Goal: Transaction & Acquisition: Purchase product/service

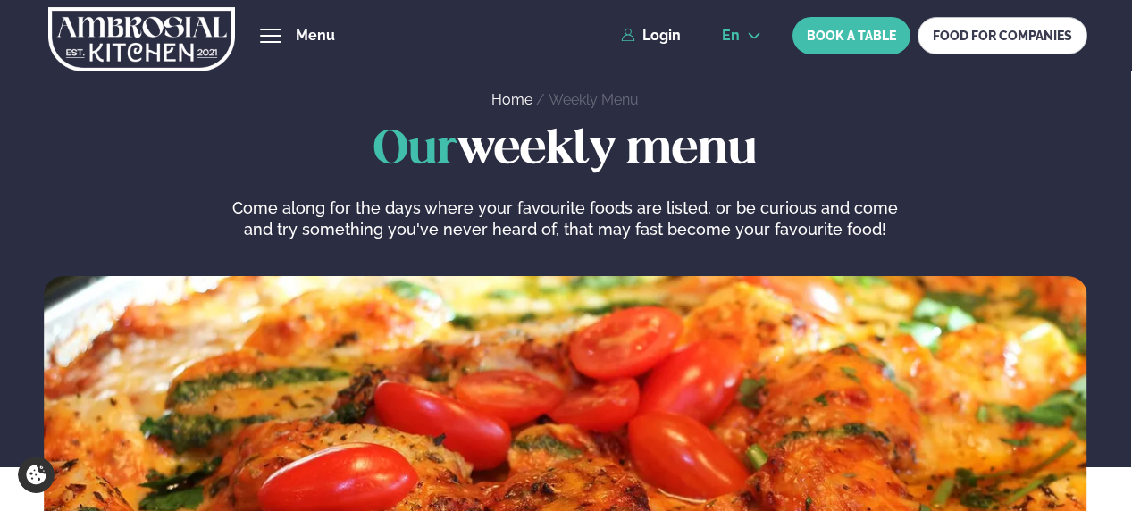
click at [626, 38] on icon at bounding box center [754, 36] width 14 height 14
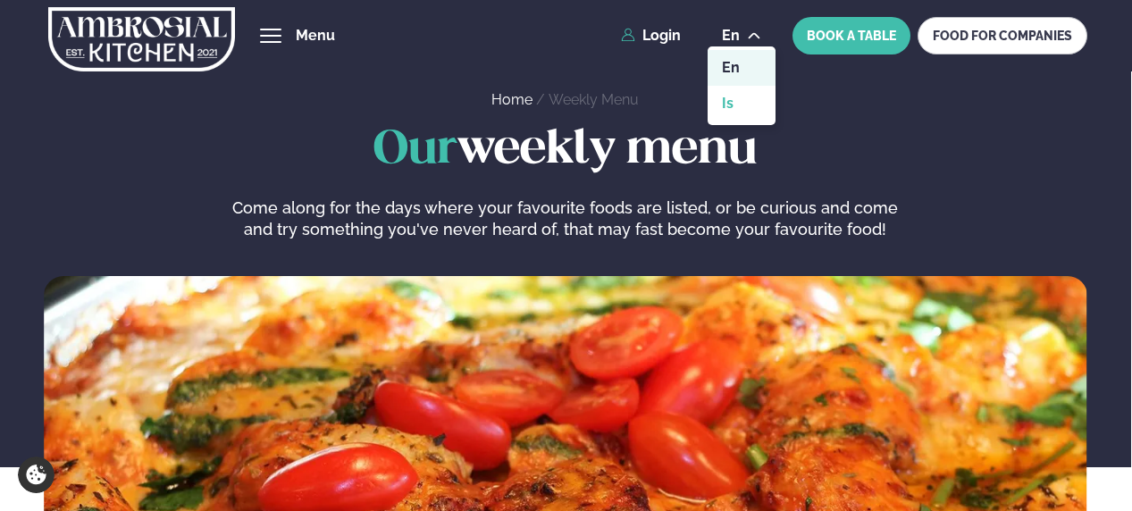
click at [626, 107] on link "is" at bounding box center [741, 104] width 68 height 36
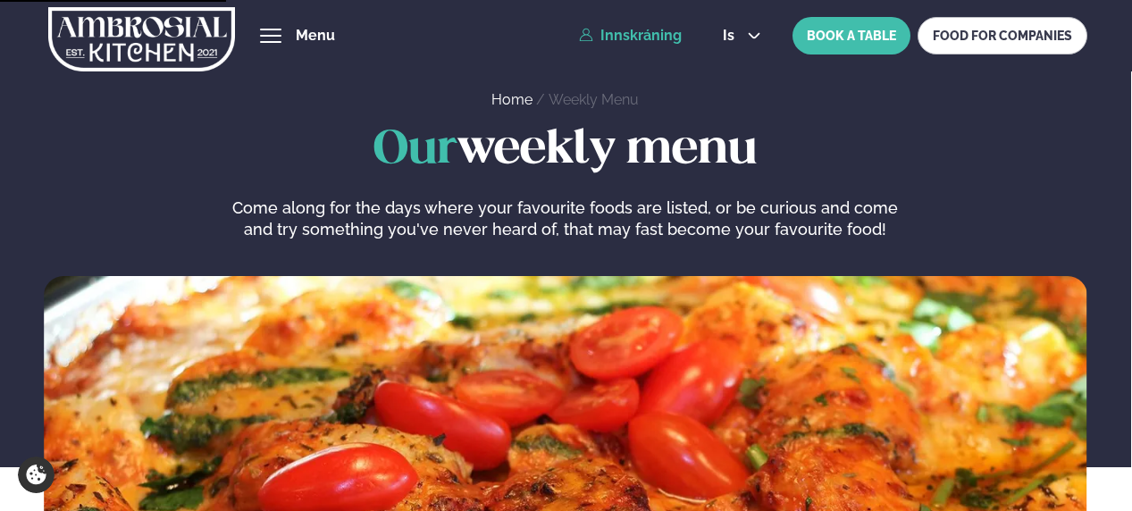
drag, startPoint x: 740, startPoint y: 107, endPoint x: 627, endPoint y: 30, distance: 137.0
click at [626, 30] on link "Innskráning" at bounding box center [630, 36] width 103 height 16
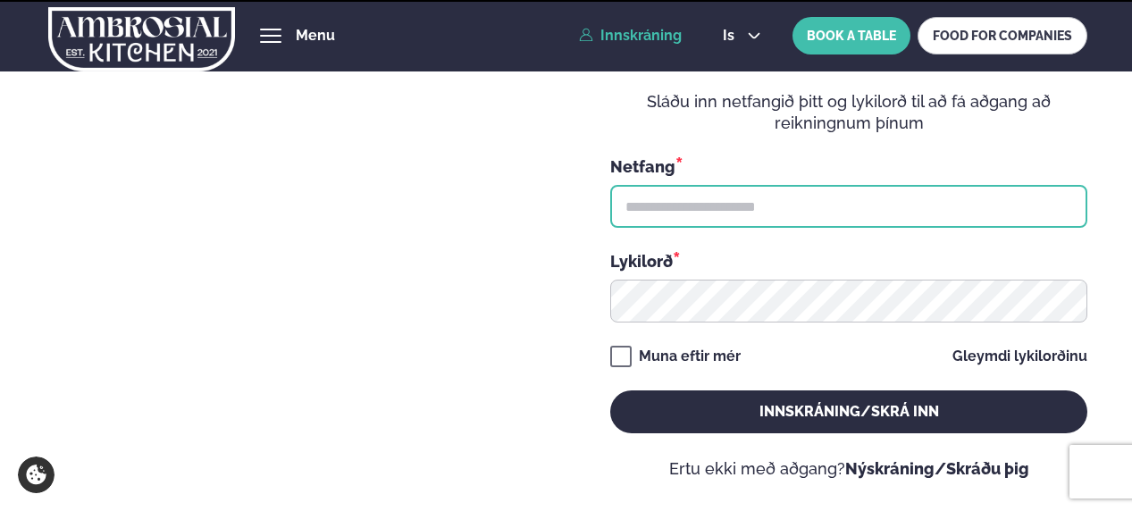
type input "**********"
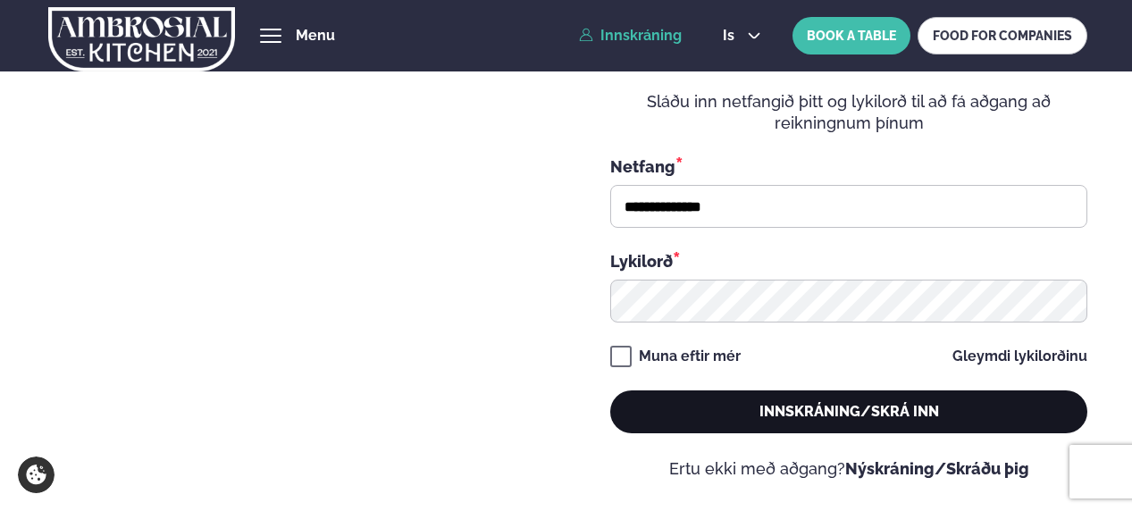
click at [626, 281] on button "Innskráning/Skrá inn" at bounding box center [848, 411] width 477 height 43
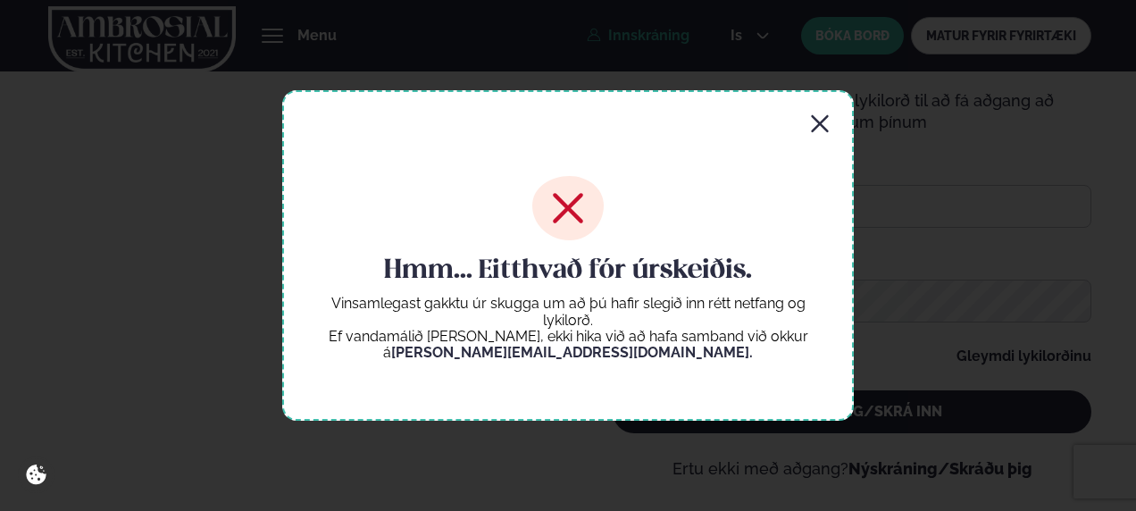
click at [626, 120] on icon "button" at bounding box center [819, 123] width 17 height 17
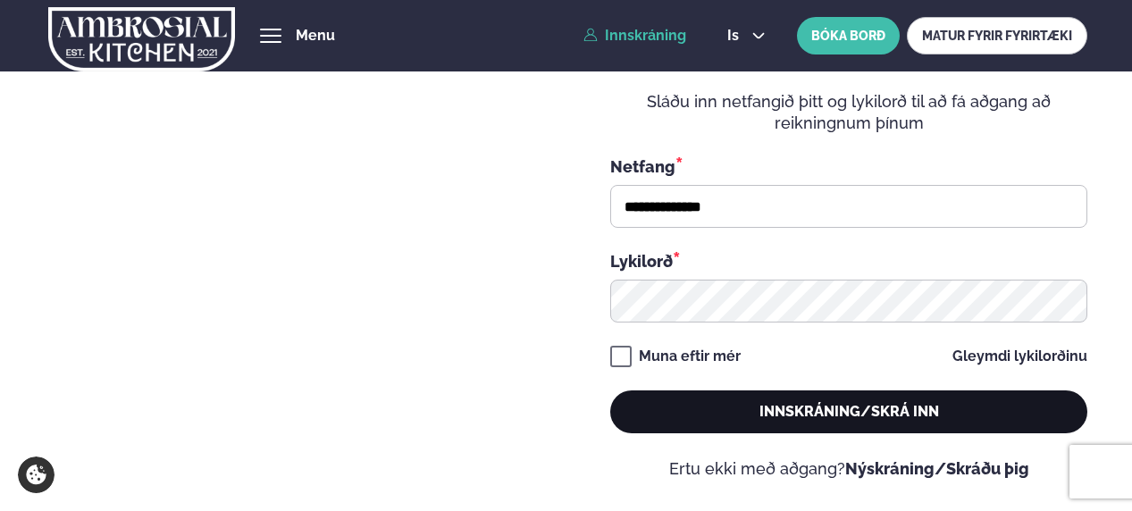
click at [626, 281] on button "Innskráning/Skrá inn" at bounding box center [848, 411] width 477 height 43
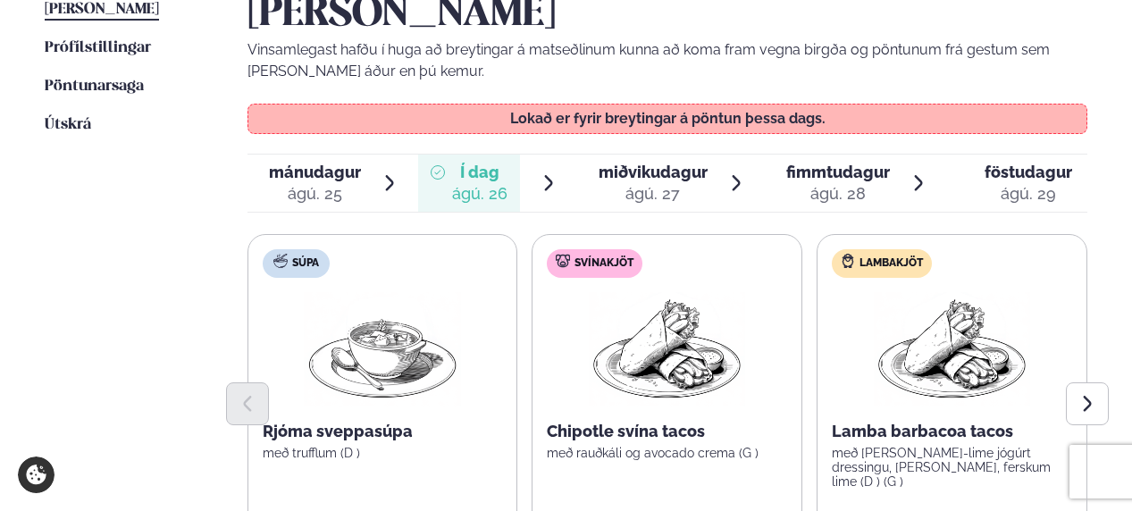
scroll to position [526, 0]
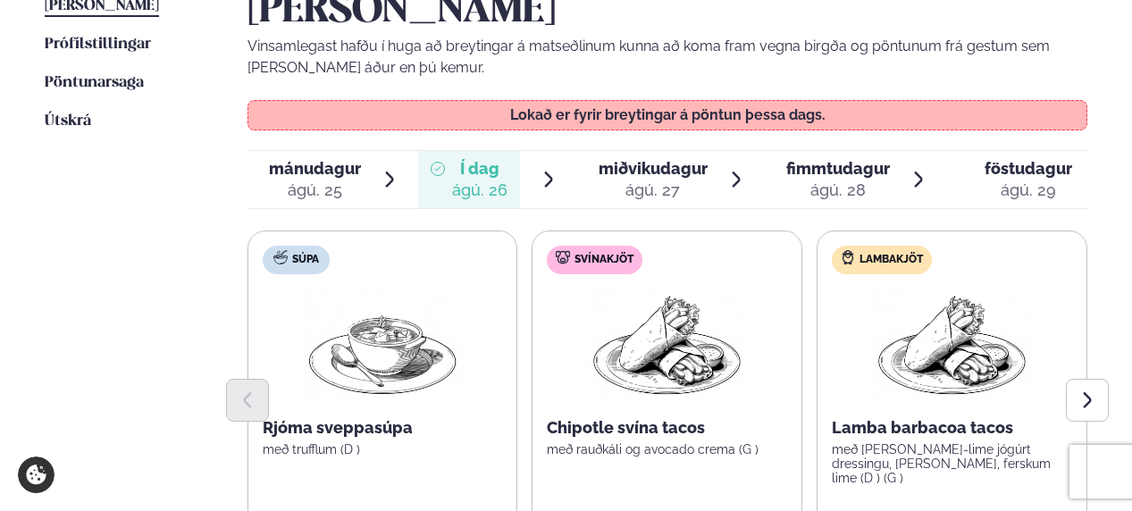
click at [626, 159] on span "miðvikudagur" at bounding box center [652, 168] width 109 height 19
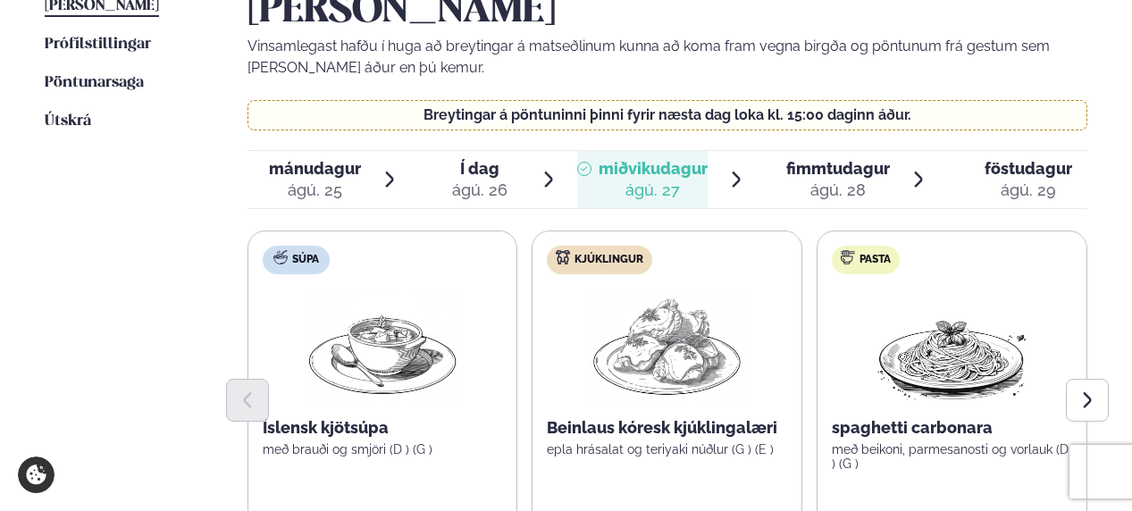
scroll to position [631, 0]
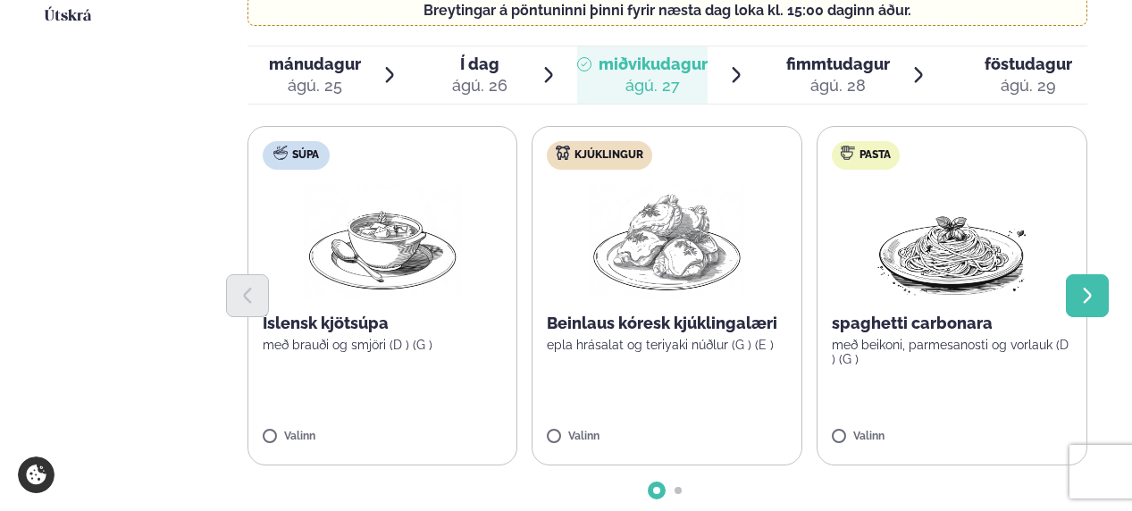
click at [626, 274] on button "Next slide" at bounding box center [1086, 295] width 43 height 43
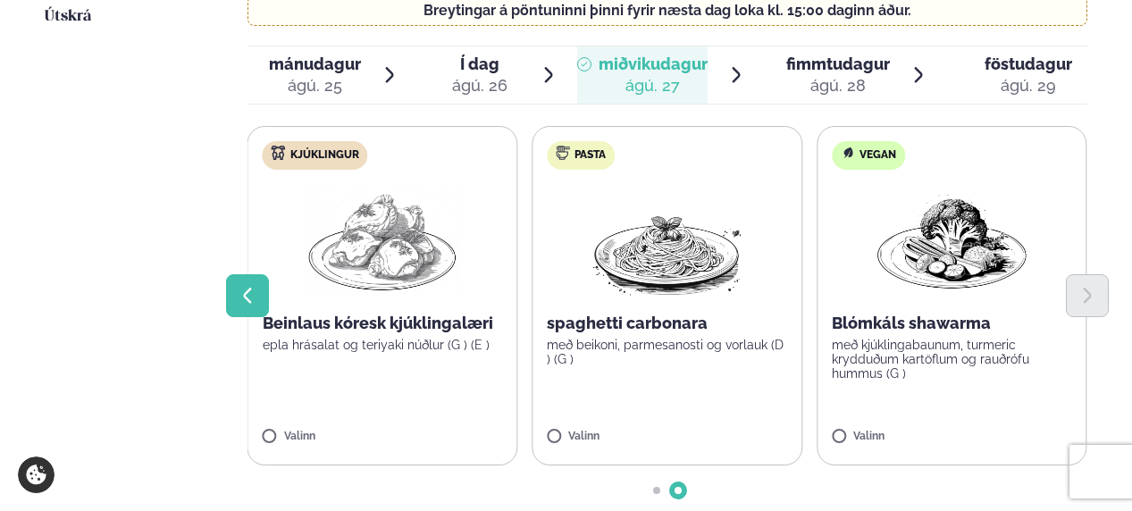
click at [253, 274] on button "Previous slide" at bounding box center [247, 295] width 43 height 43
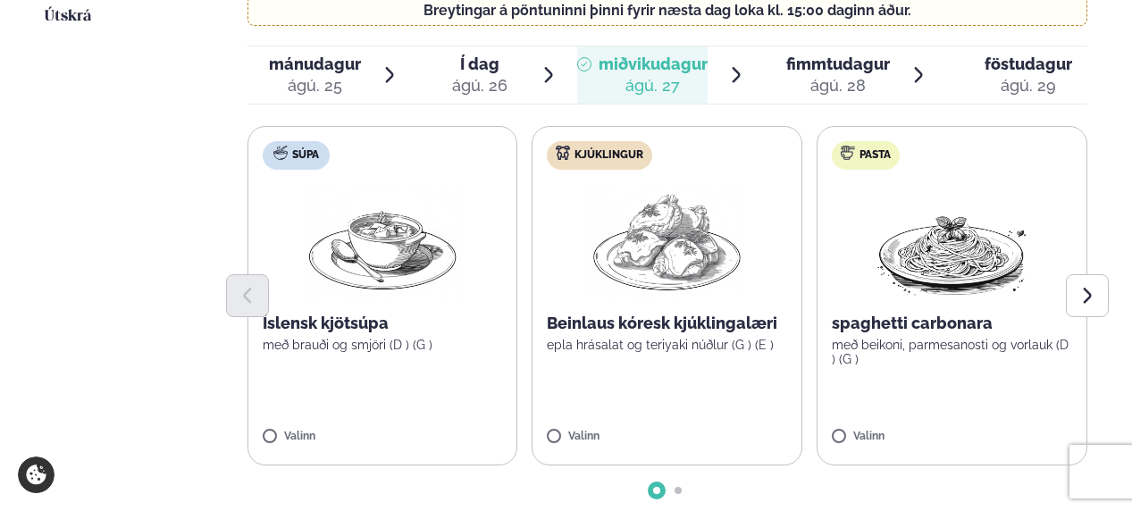
click at [564, 281] on label "Kjúklingur Beinlaus kóresk kjúklingalæri epla hrásalat og teriyaki núðlur (G ) …" at bounding box center [666, 295] width 271 height 339
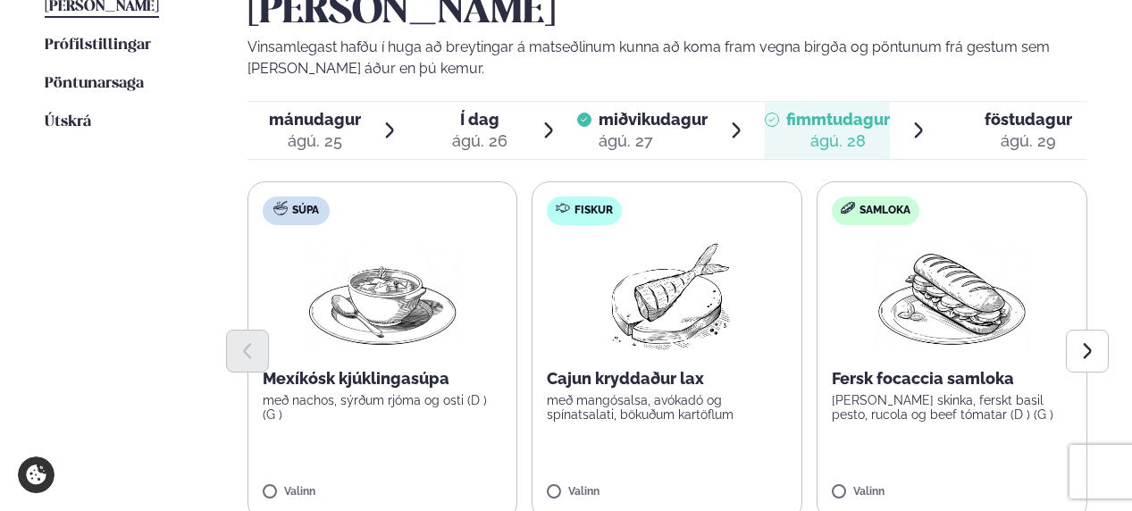
scroll to position [527, 0]
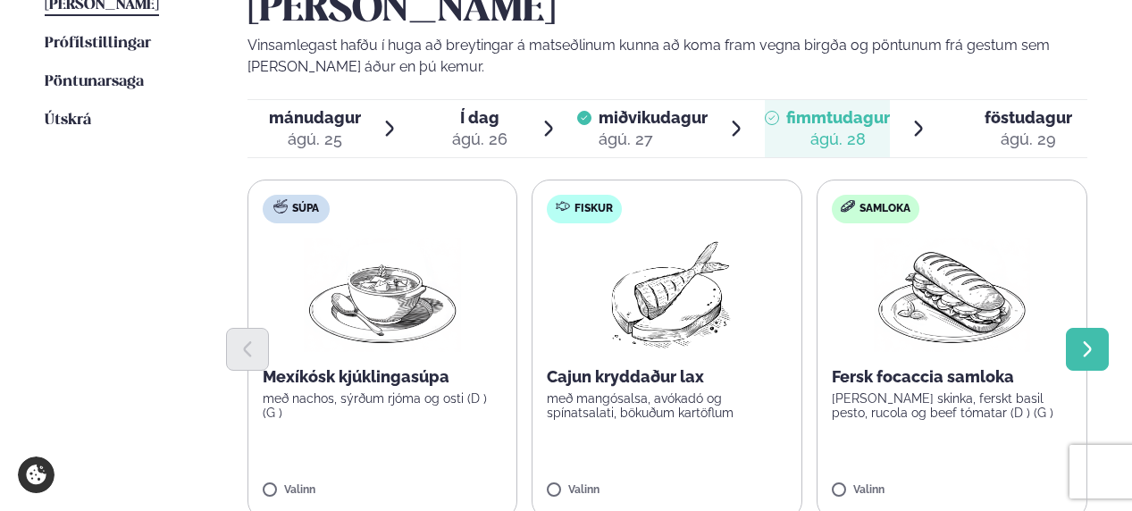
click at [626, 281] on button "Next slide" at bounding box center [1086, 349] width 43 height 43
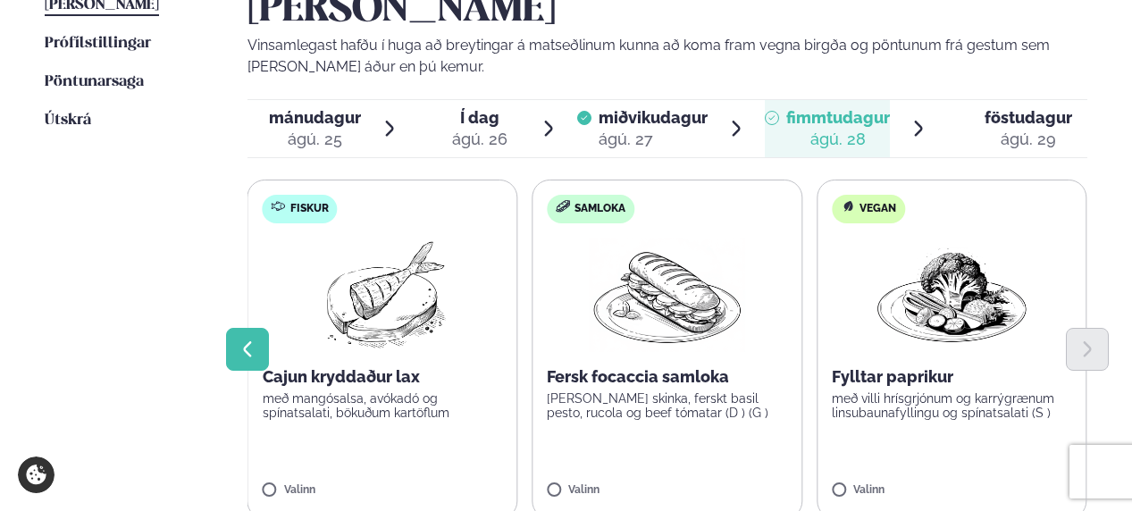
click at [243, 281] on icon "Previous slide" at bounding box center [247, 348] width 8 height 15
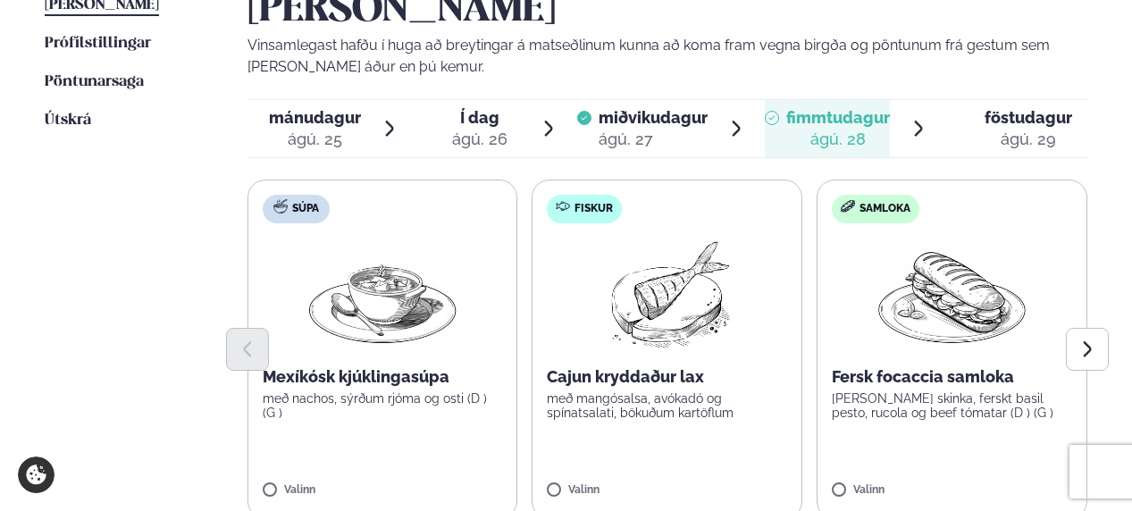
click at [565, 281] on label "Fiskur Cajun kryddaður lax með mangósalsa, avókadó og spínatsalati, bökuðum kar…" at bounding box center [666, 349] width 271 height 339
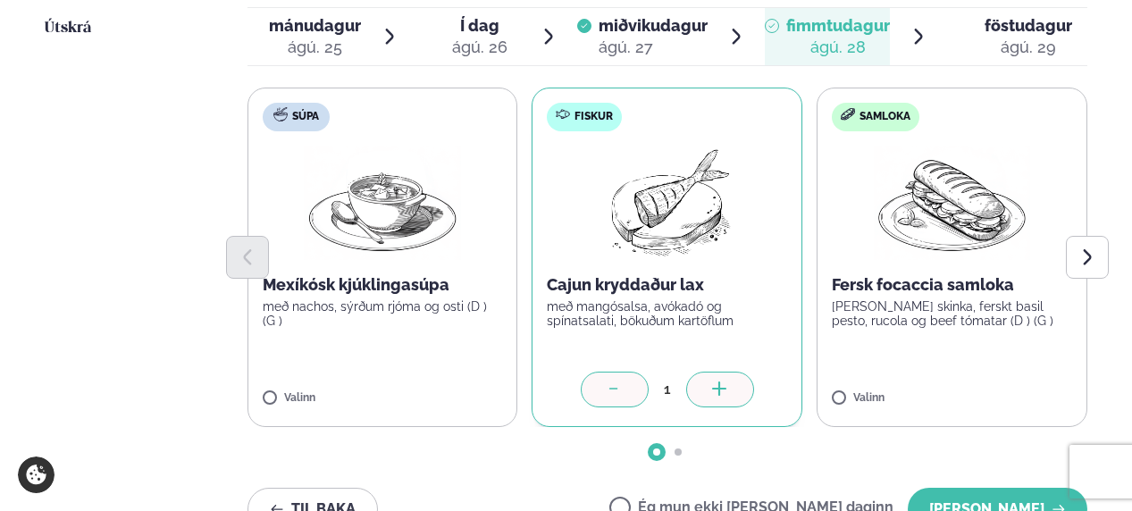
scroll to position [620, 0]
click at [626, 281] on button "[PERSON_NAME]" at bounding box center [997, 508] width 180 height 43
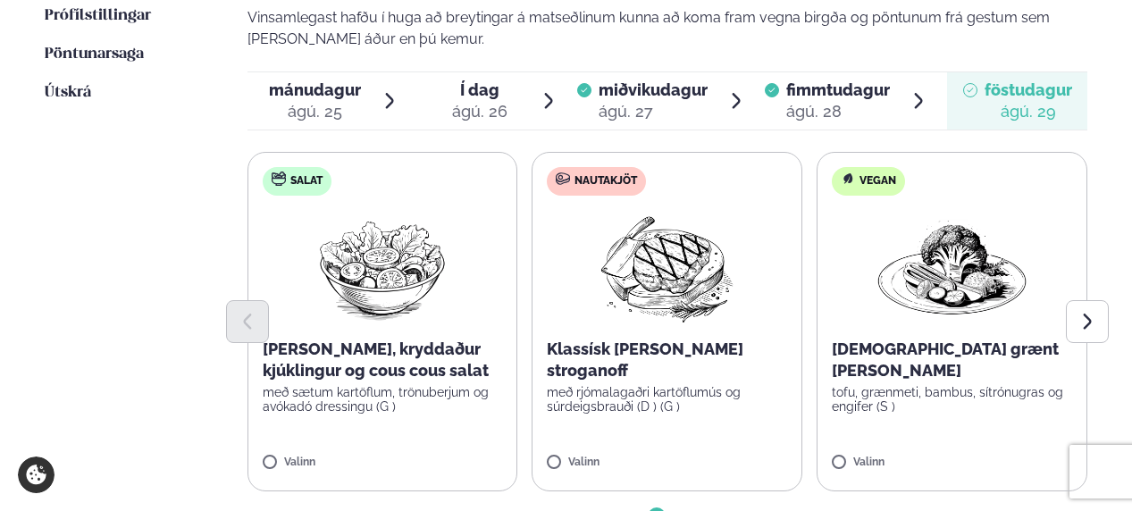
scroll to position [565, 0]
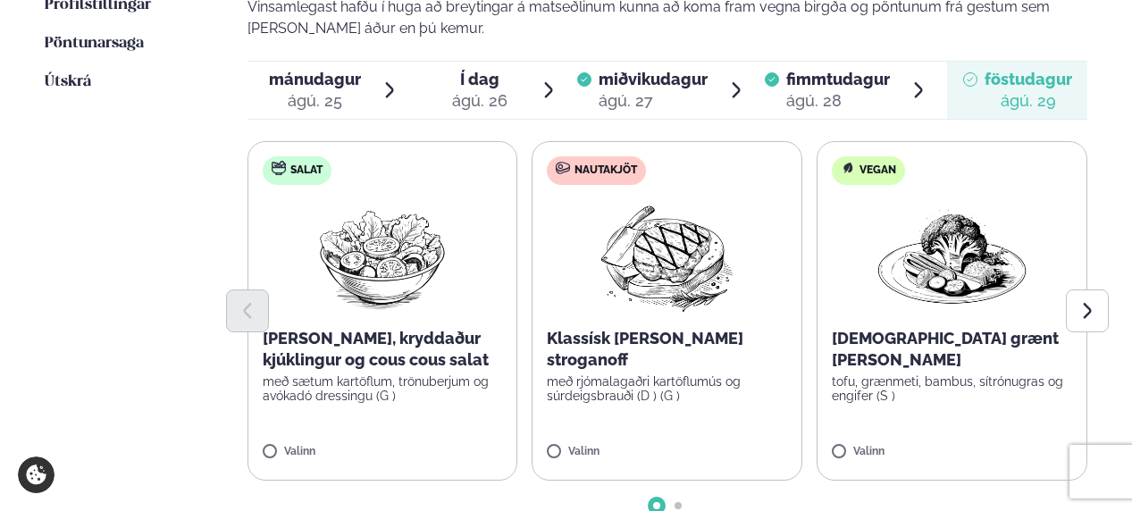
click at [255, 281] on div "Salat Sítrónu, kryddaður kjúklingur og cous cous salat með sætum kartöflum, trö…" at bounding box center [667, 325] width 840 height 368
click at [626, 281] on label "Nautakjöt Klassísk [PERSON_NAME] stroganoff með rjómalagaðri kartöflumús og súr…" at bounding box center [666, 310] width 271 height 339
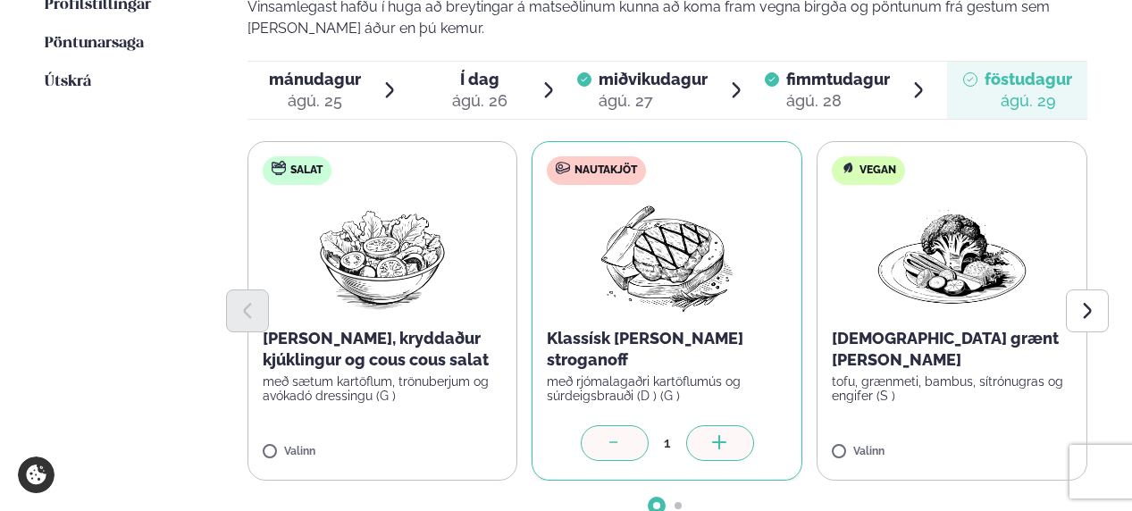
click at [626, 281] on div at bounding box center [615, 443] width 68 height 36
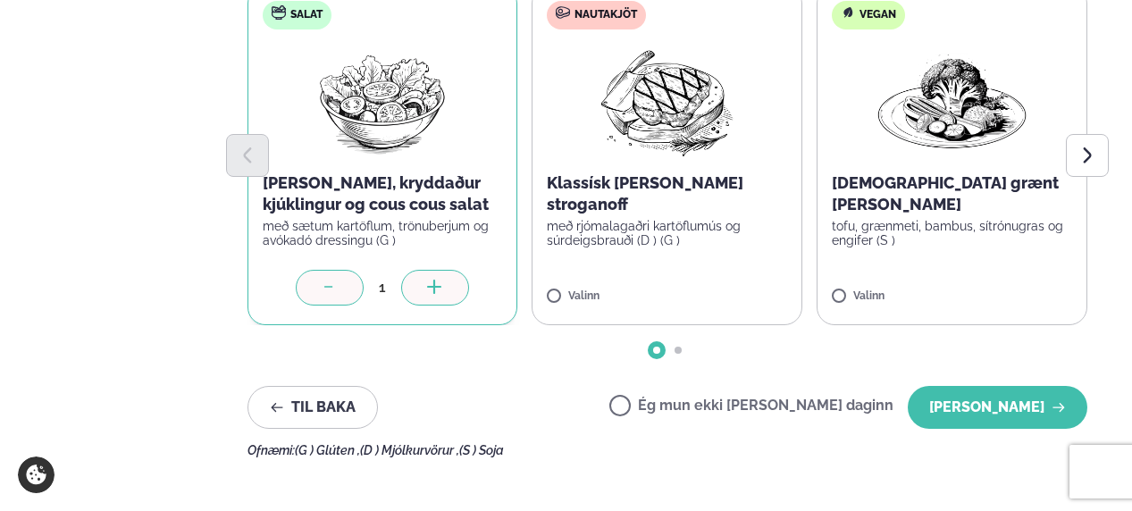
scroll to position [722, 0]
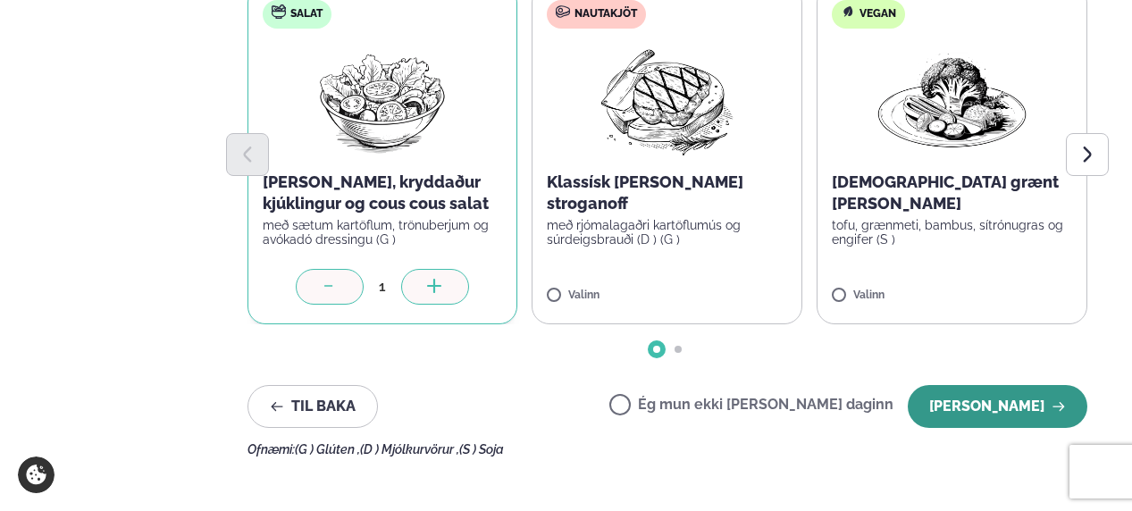
click at [626, 281] on button "[PERSON_NAME]" at bounding box center [997, 406] width 180 height 43
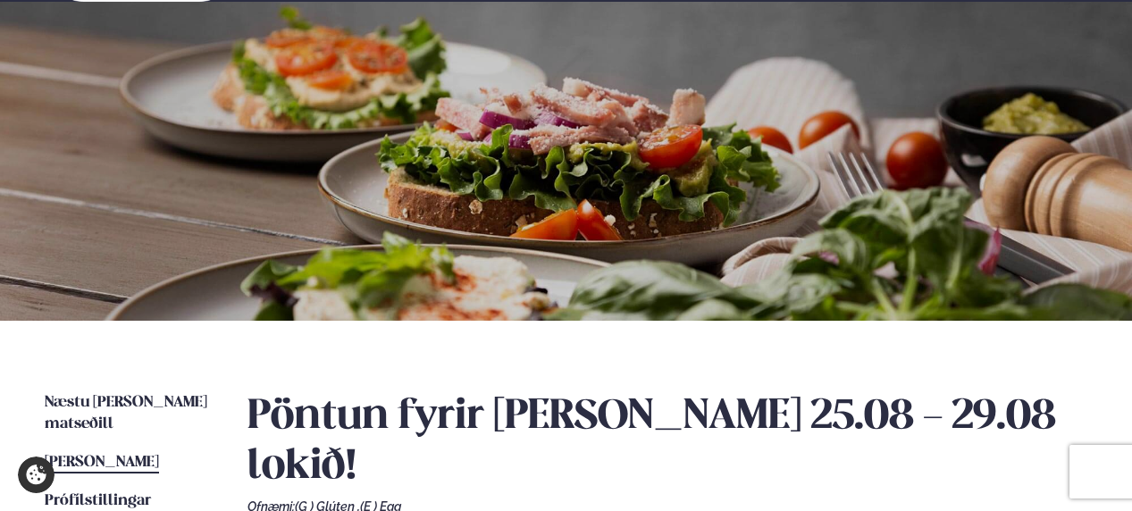
scroll to position [0, 0]
